Goal: Task Accomplishment & Management: Use online tool/utility

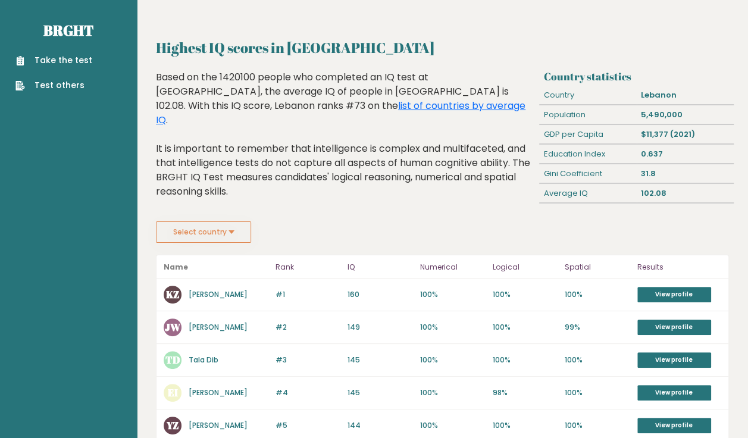
click at [76, 64] on link "Take the test" at bounding box center [53, 60] width 77 height 12
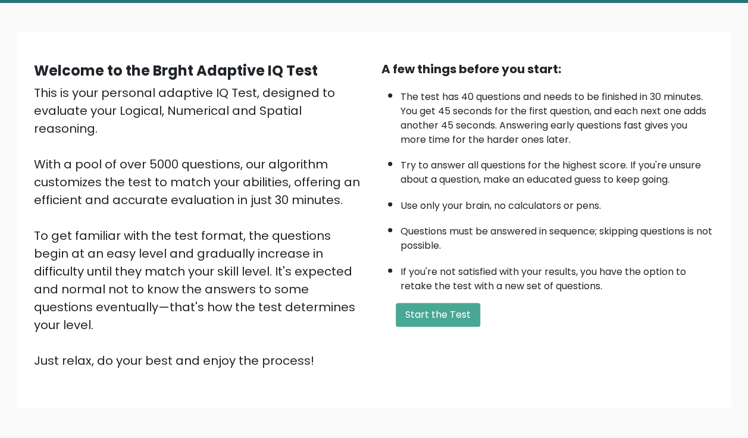
scroll to position [48, 0]
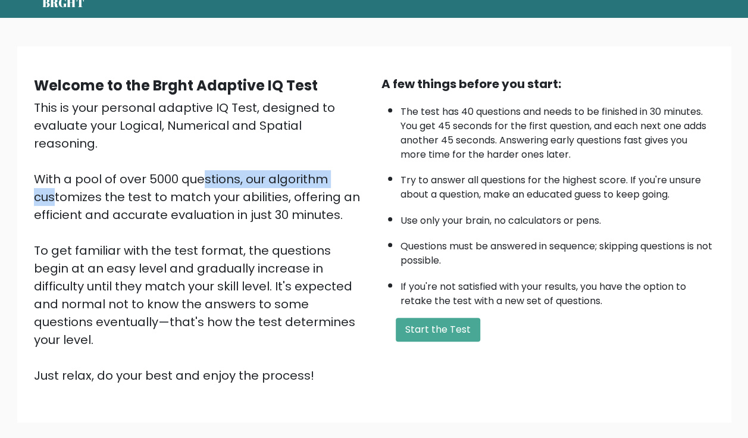
drag, startPoint x: 73, startPoint y: 162, endPoint x: 234, endPoint y: 164, distance: 161.9
click at [234, 164] on div "This is your personal adaptive IQ Test, designed to evaluate your Logical, Nume…" at bounding box center [200, 242] width 333 height 286
drag, startPoint x: 234, startPoint y: 164, endPoint x: 253, endPoint y: 164, distance: 19.0
click at [253, 164] on div "This is your personal adaptive IQ Test, designed to evaluate your Logical, Nume…" at bounding box center [200, 242] width 333 height 286
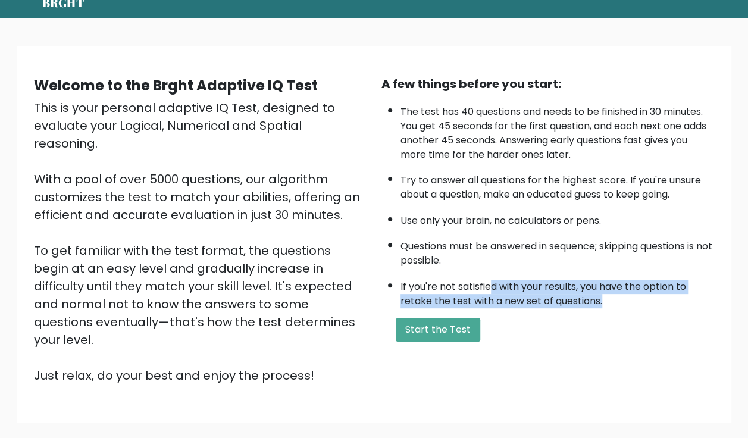
drag, startPoint x: 490, startPoint y: 289, endPoint x: 692, endPoint y: 292, distance: 201.7
click at [657, 292] on li "If you're not satisfied with your results, you have the option to retake the te…" at bounding box center [557, 291] width 314 height 35
click at [665, 295] on li "If you're not satisfied with your results, you have the option to retake the te…" at bounding box center [557, 291] width 314 height 35
